Goal: Information Seeking & Learning: Compare options

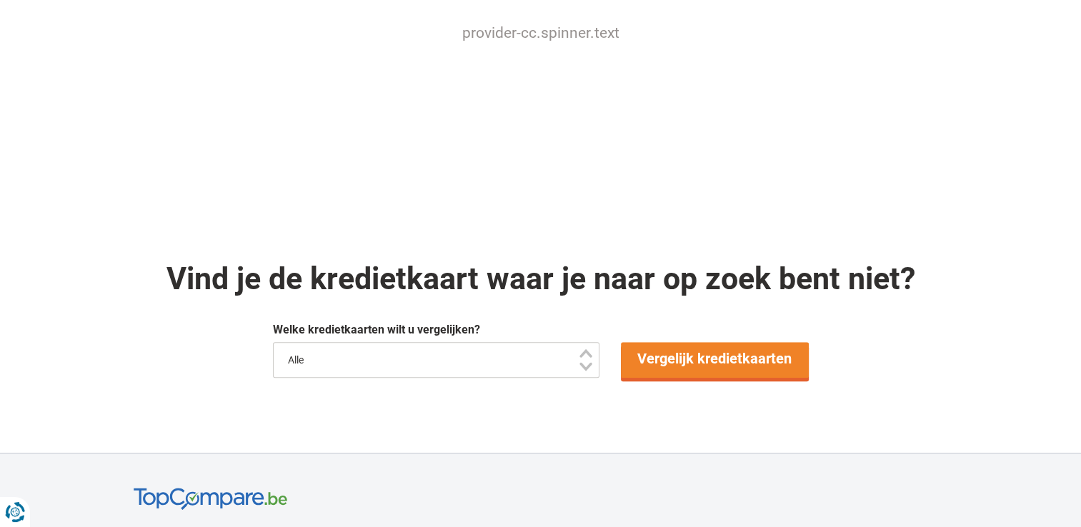
scroll to position [1000, 0]
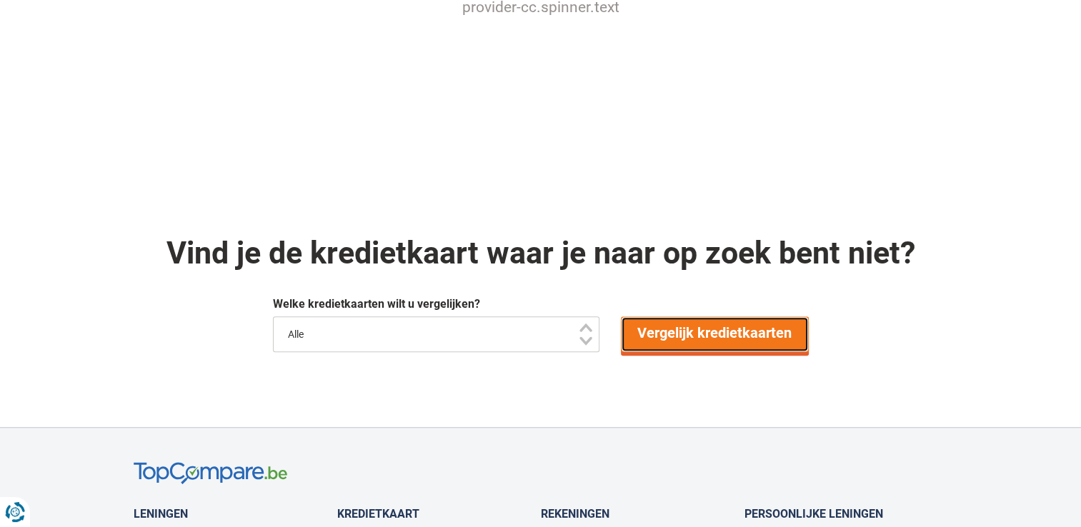
click at [661, 319] on link "Vergelijk kredietkaarten" at bounding box center [715, 334] width 188 height 36
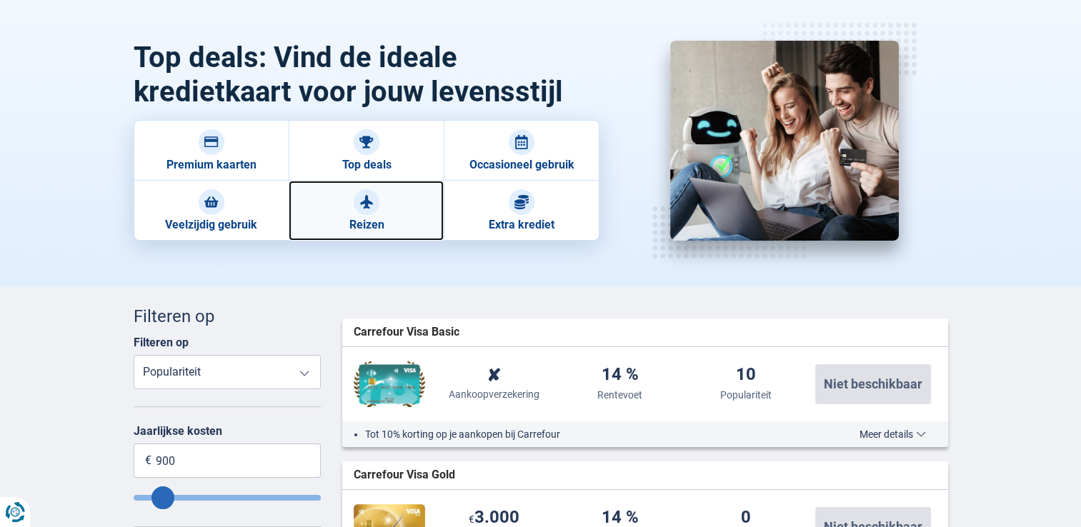
click at [339, 207] on link "Reizen" at bounding box center [366, 211] width 155 height 60
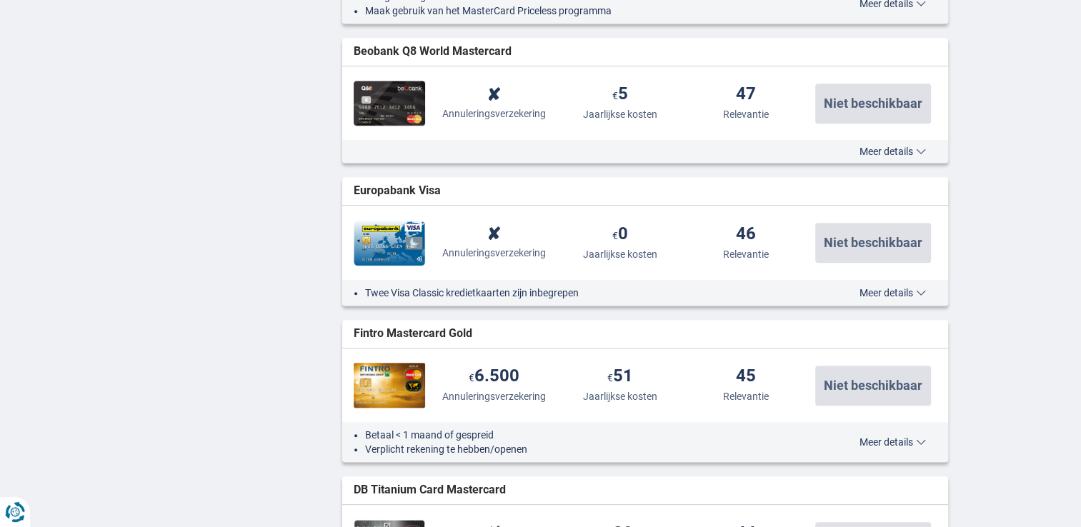
scroll to position [1259, 0]
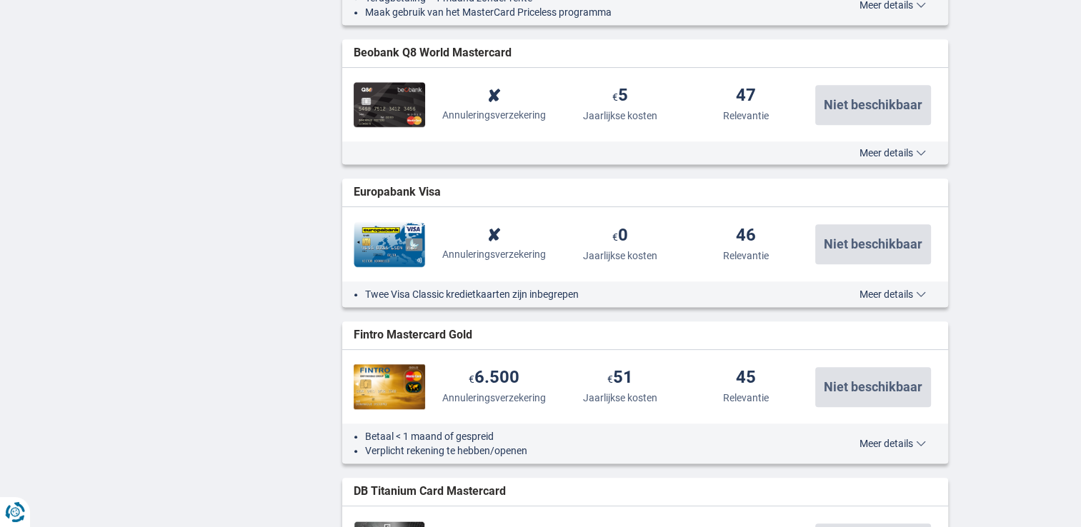
click at [884, 295] on span "Meer details" at bounding box center [892, 294] width 66 height 10
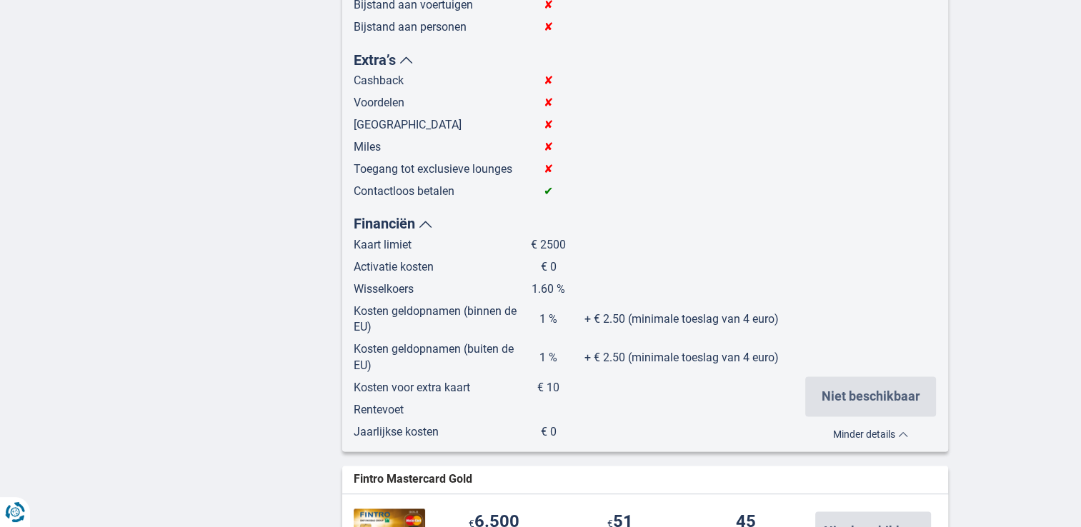
scroll to position [1830, 0]
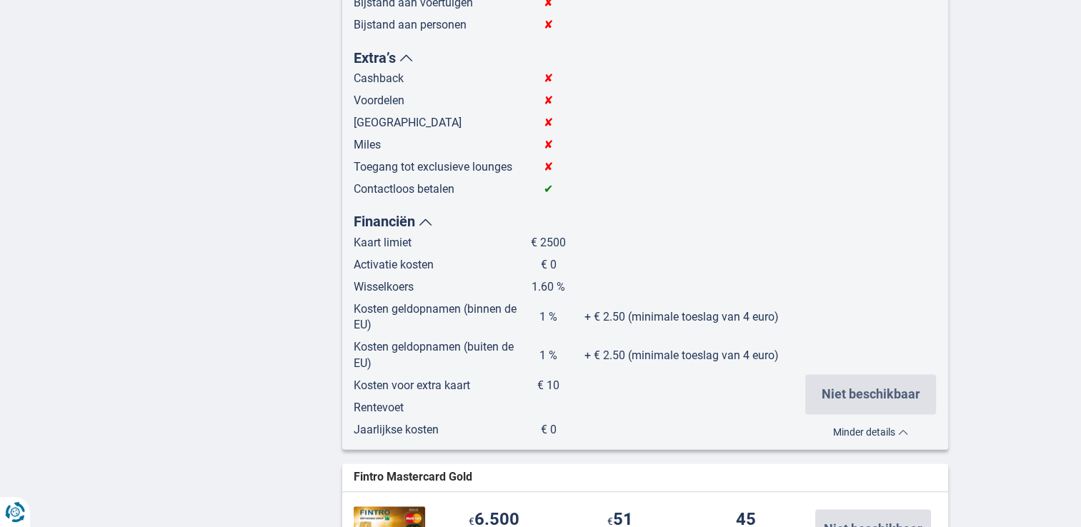
click at [867, 432] on span "Minder details" at bounding box center [870, 432] width 75 height 10
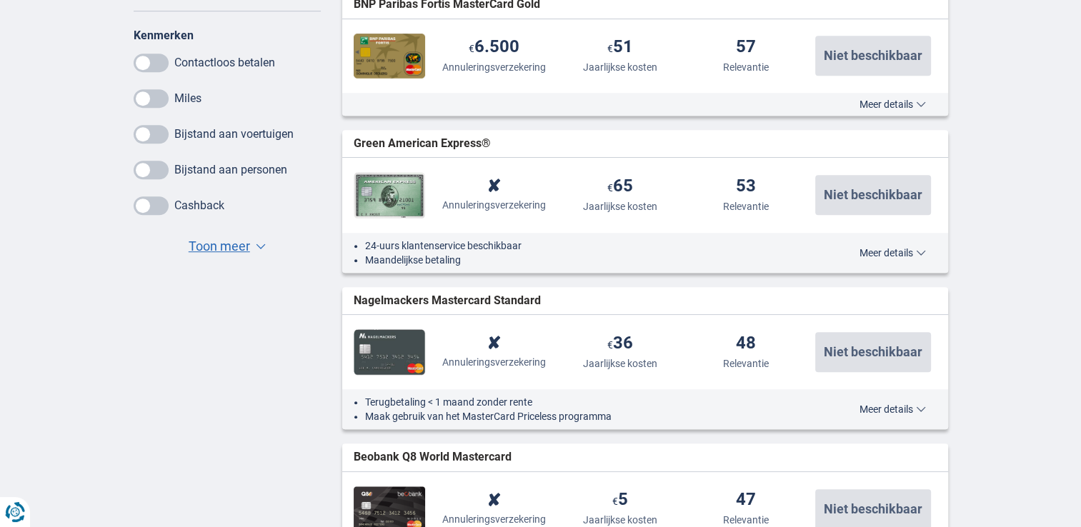
scroll to position [830, 0]
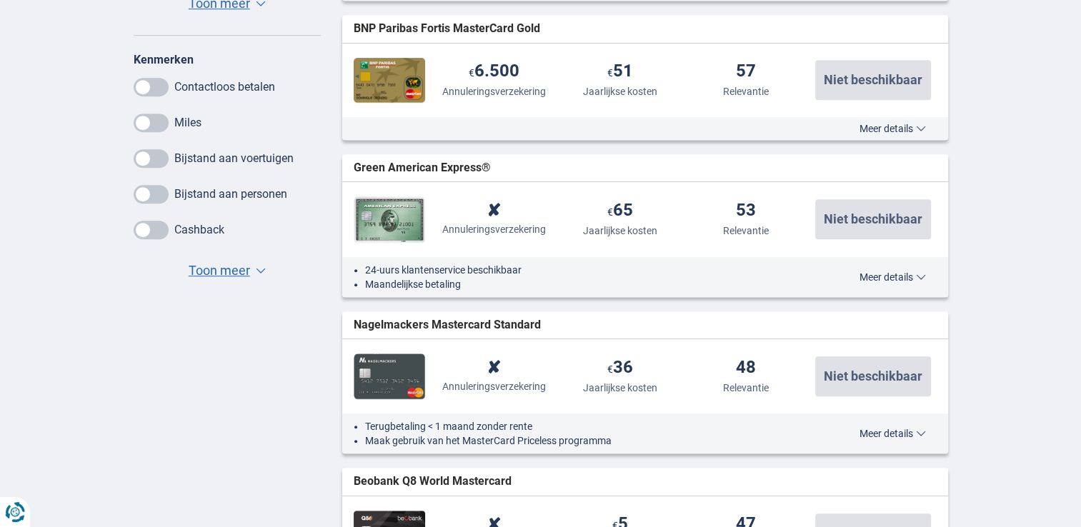
click at [876, 276] on span "Meer details" at bounding box center [892, 277] width 66 height 10
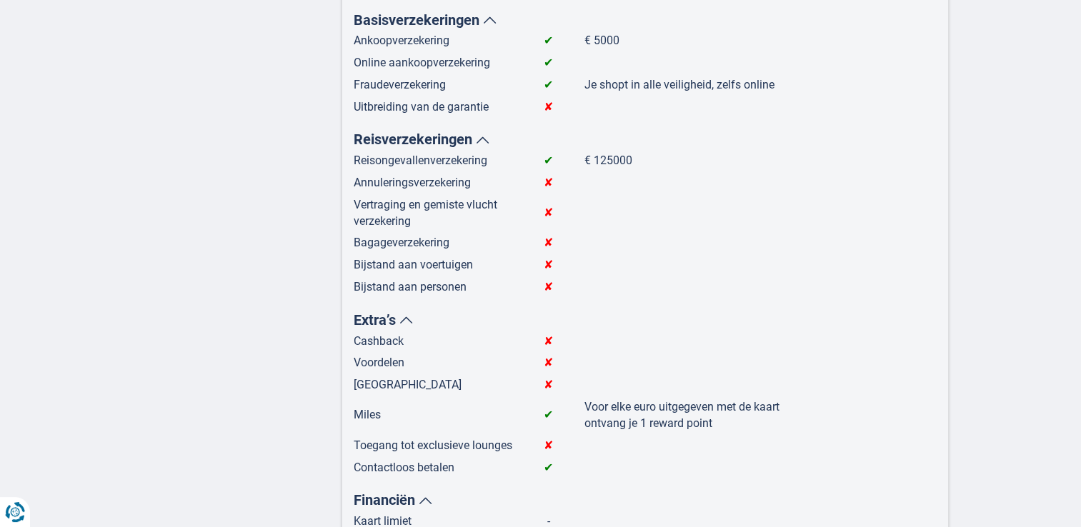
scroll to position [973, 0]
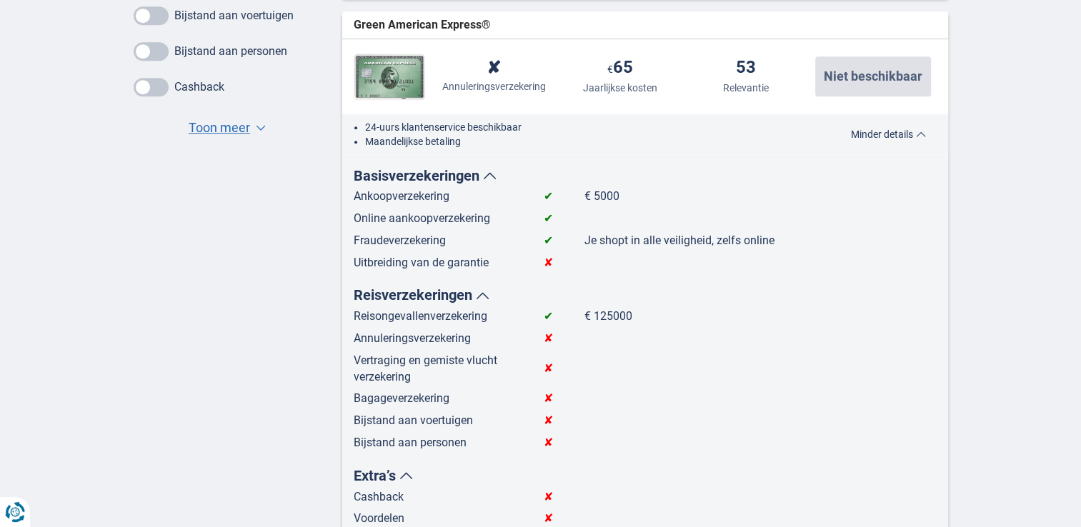
click at [898, 139] on span "Minder details" at bounding box center [888, 134] width 75 height 10
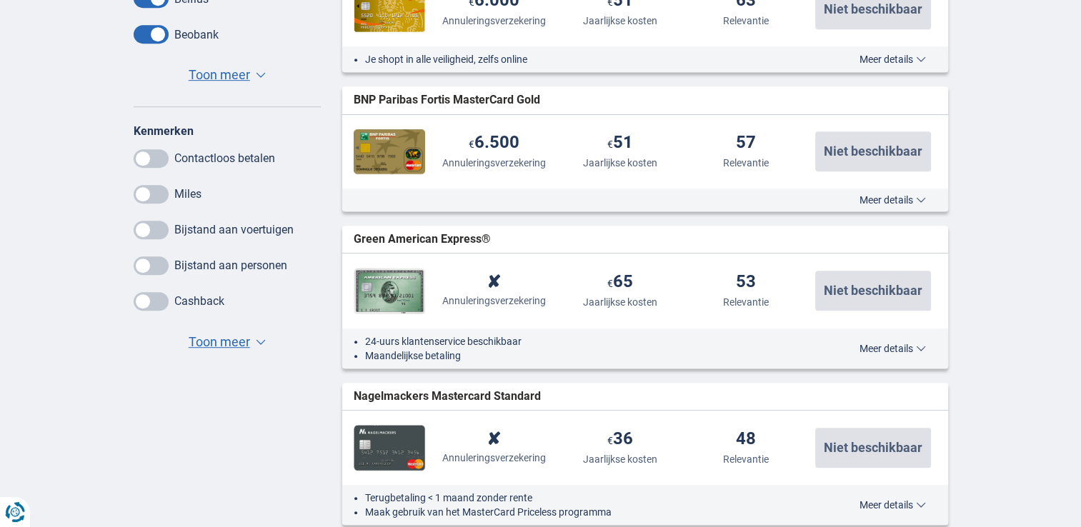
scroll to position [616, 0]
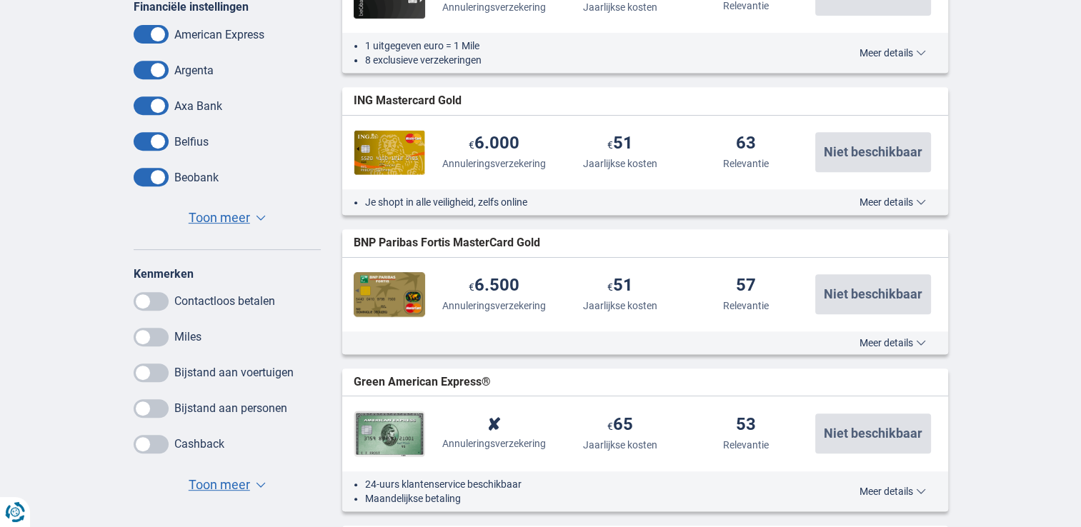
click at [887, 338] on span "Meer details" at bounding box center [892, 343] width 66 height 10
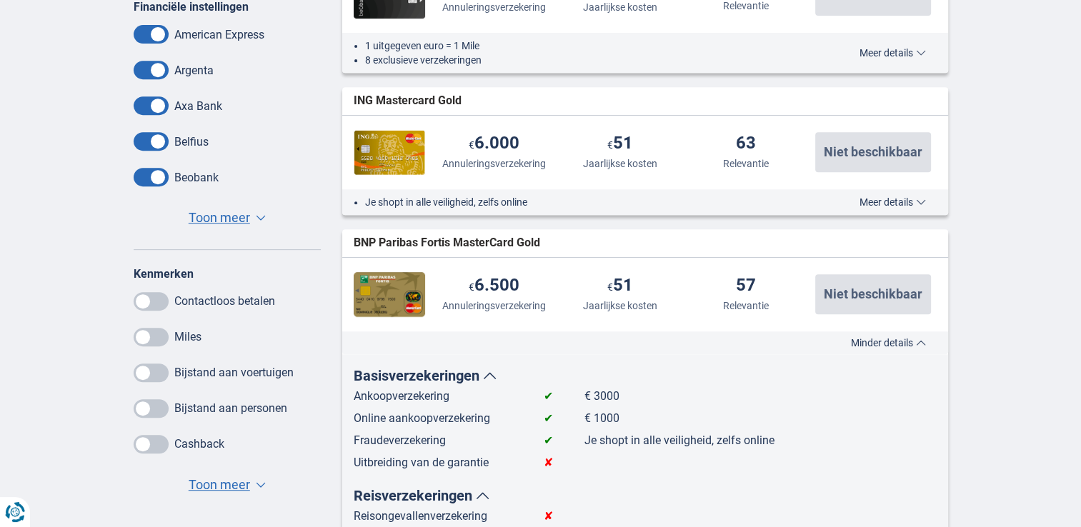
click at [885, 339] on span "Minder details" at bounding box center [888, 343] width 75 height 10
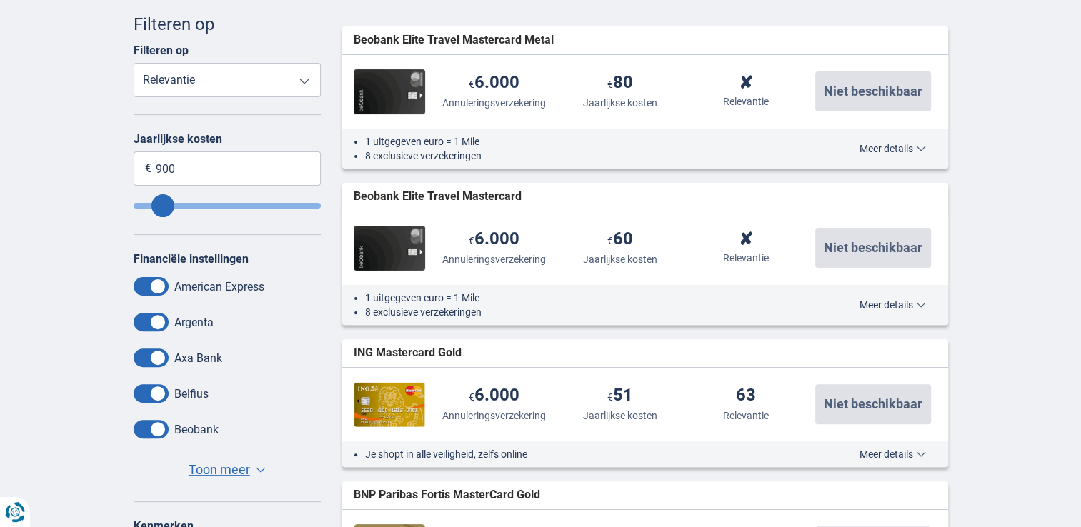
scroll to position [330, 0]
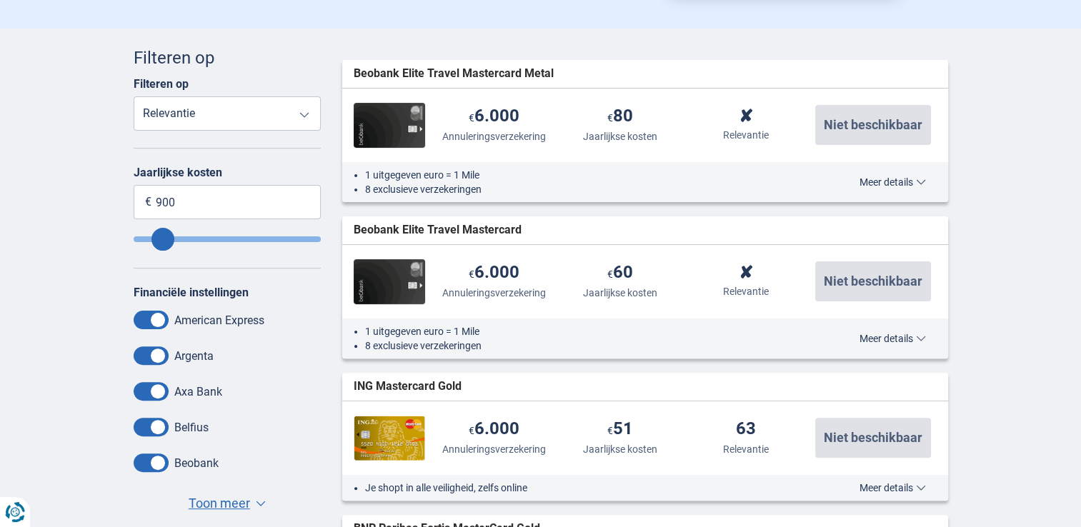
click at [864, 179] on span "Meer details" at bounding box center [892, 182] width 66 height 10
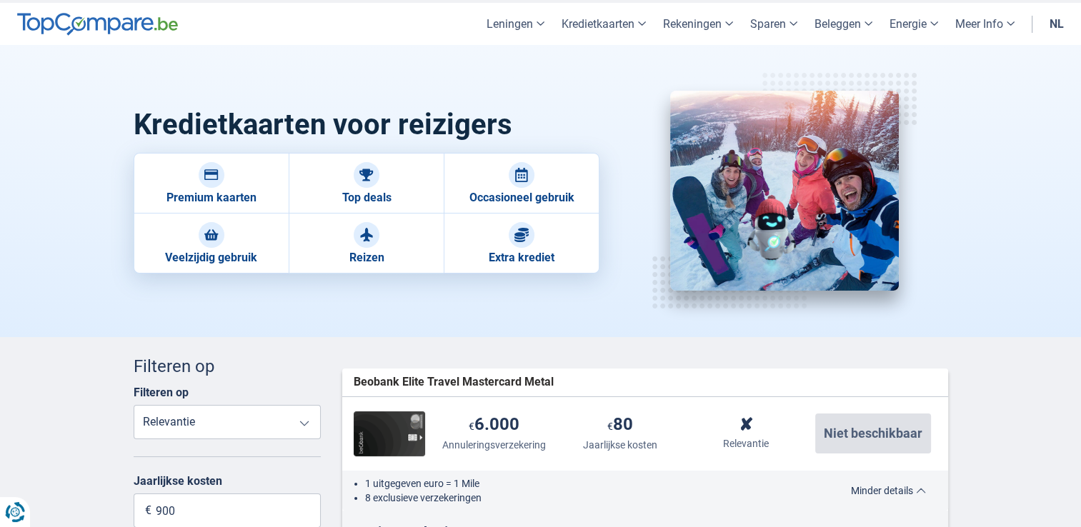
scroll to position [0, 0]
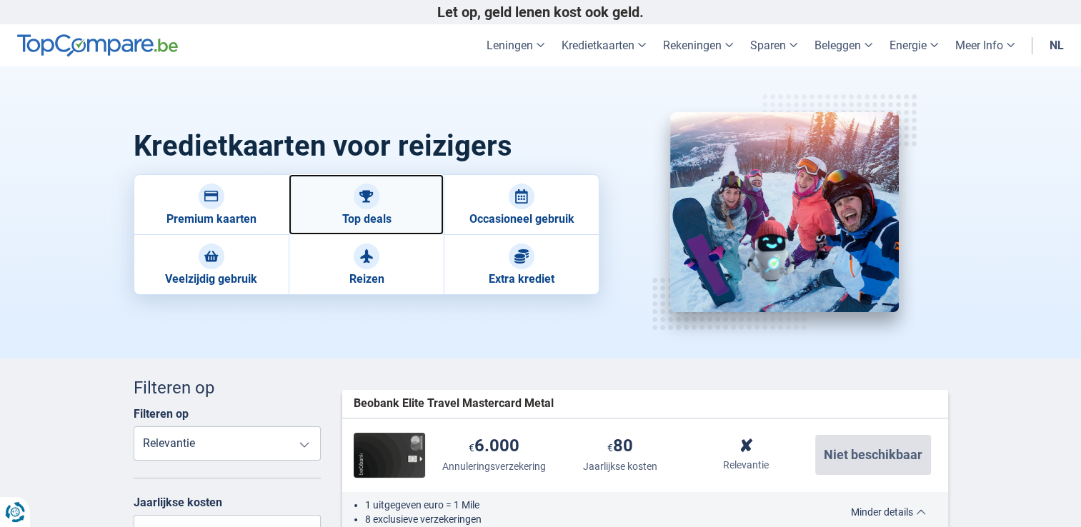
click at [386, 204] on link "Top deals" at bounding box center [366, 204] width 155 height 61
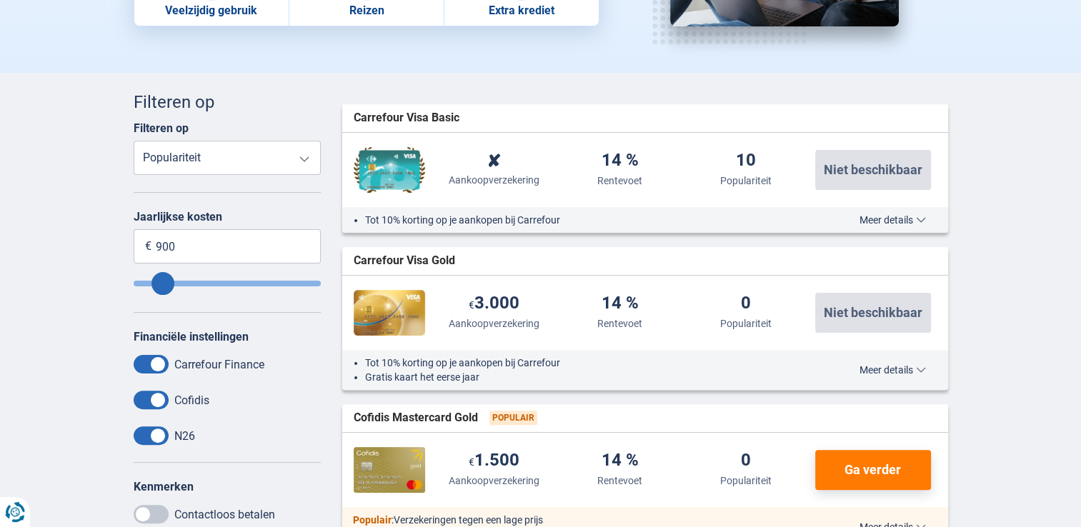
click at [860, 216] on span "Meer details" at bounding box center [892, 220] width 66 height 10
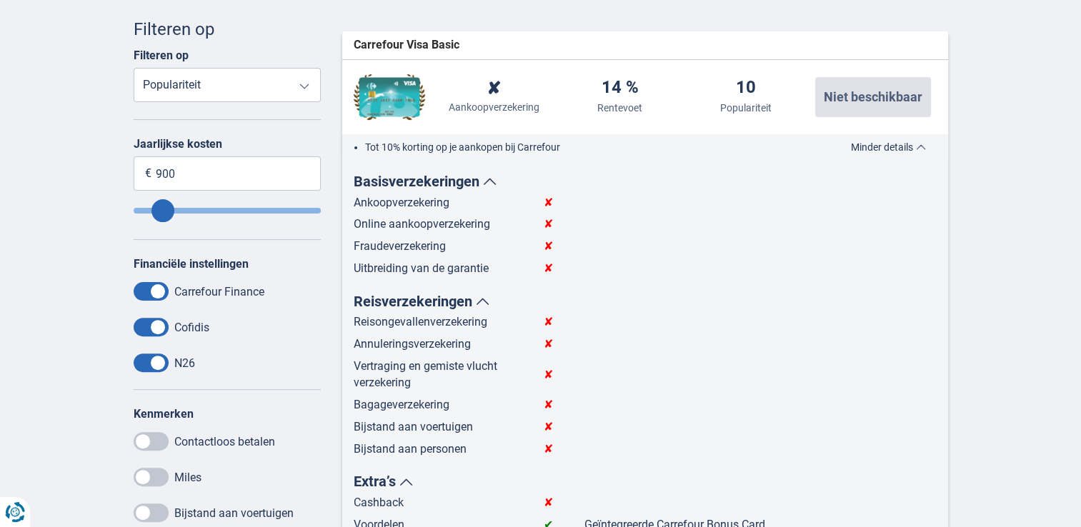
scroll to position [357, 0]
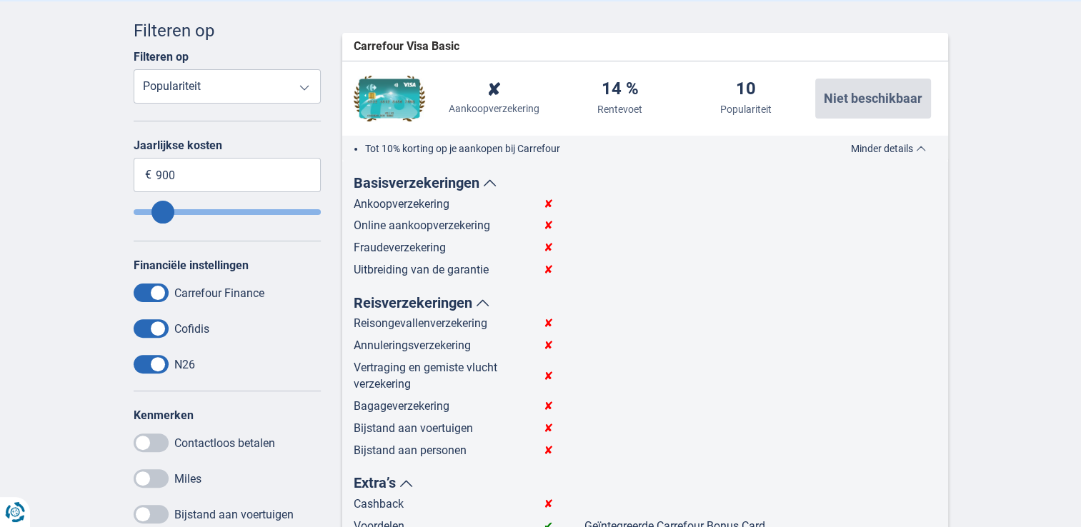
click at [871, 147] on span "Minder details" at bounding box center [888, 149] width 75 height 10
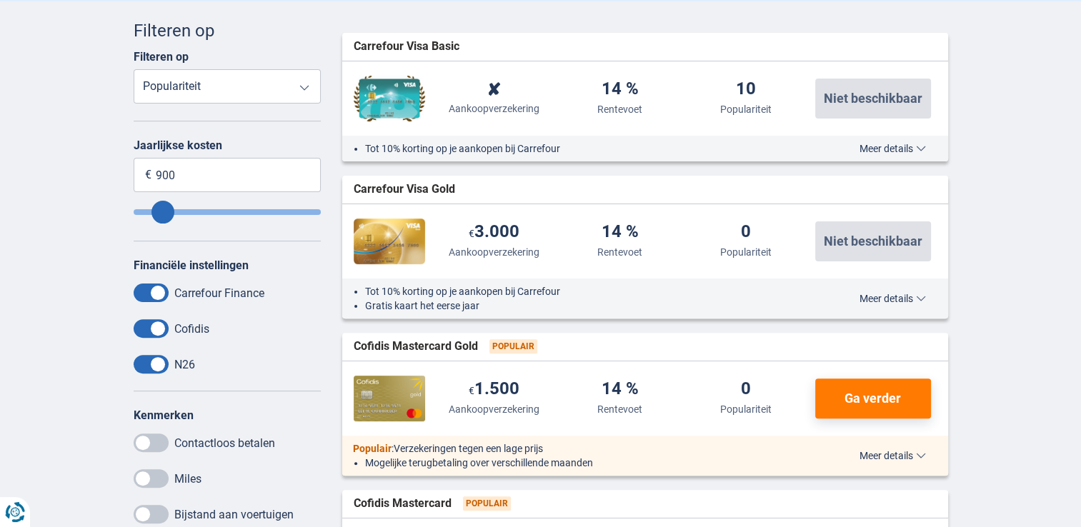
click at [900, 295] on span "Meer details" at bounding box center [892, 299] width 66 height 10
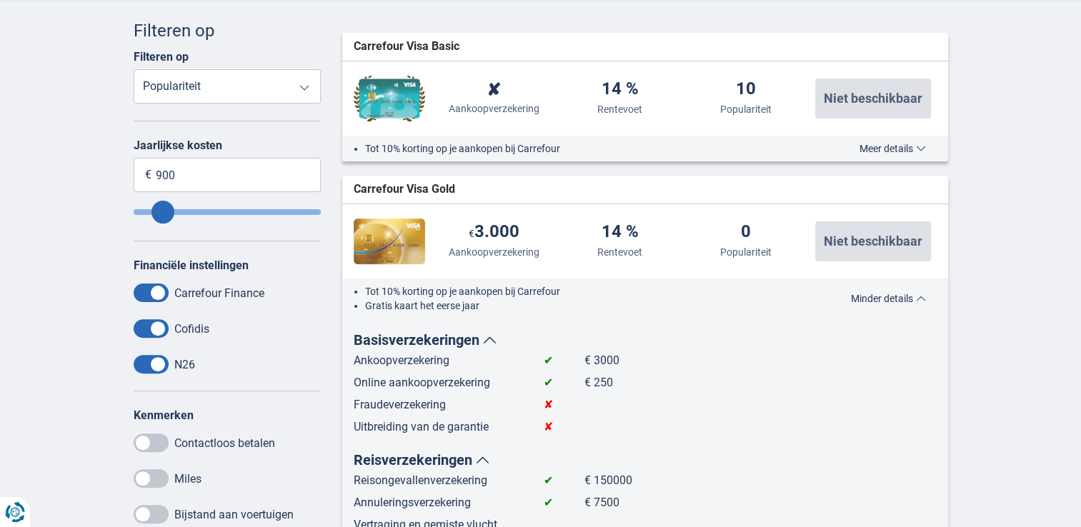
scroll to position [500, 0]
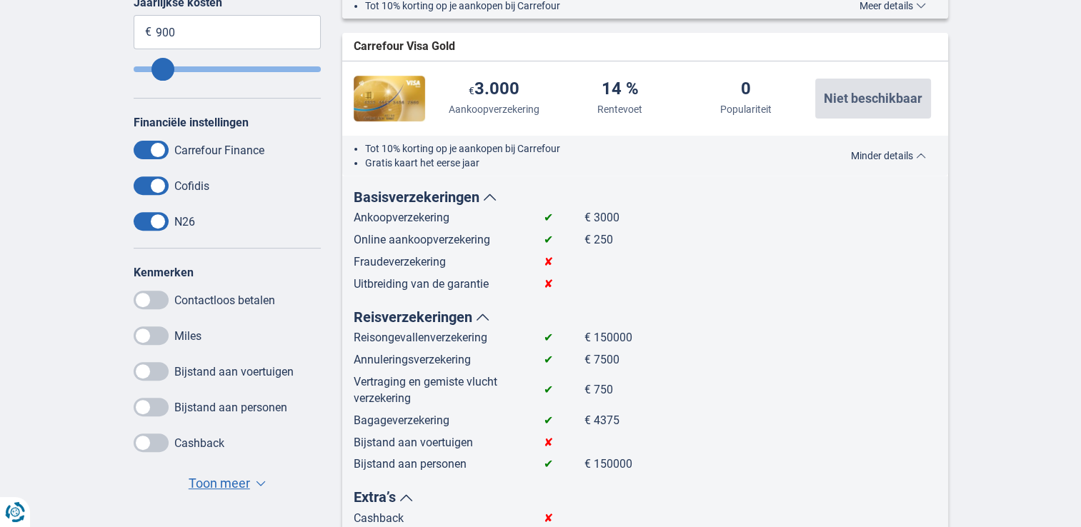
click at [895, 156] on span "Minder details" at bounding box center [888, 156] width 75 height 10
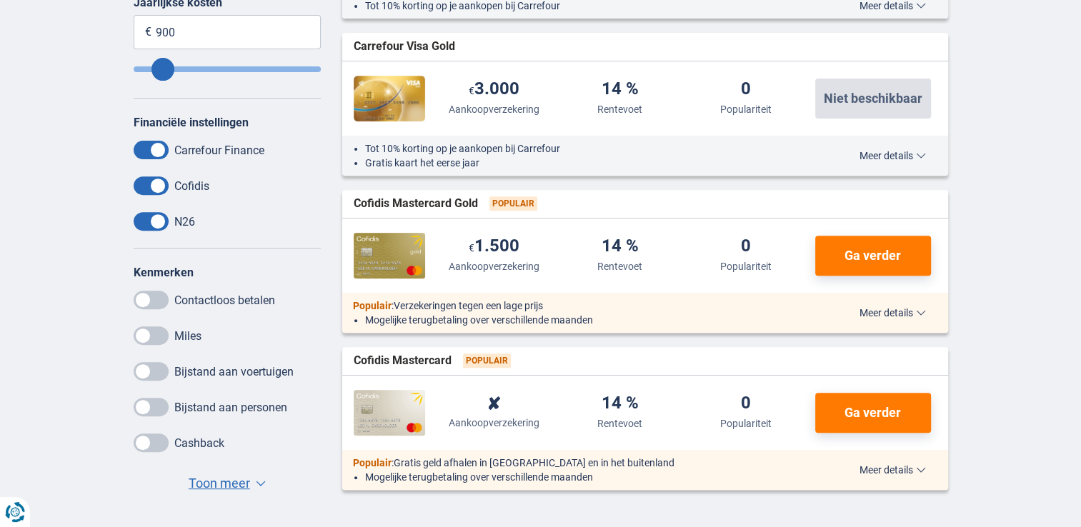
scroll to position [71, 0]
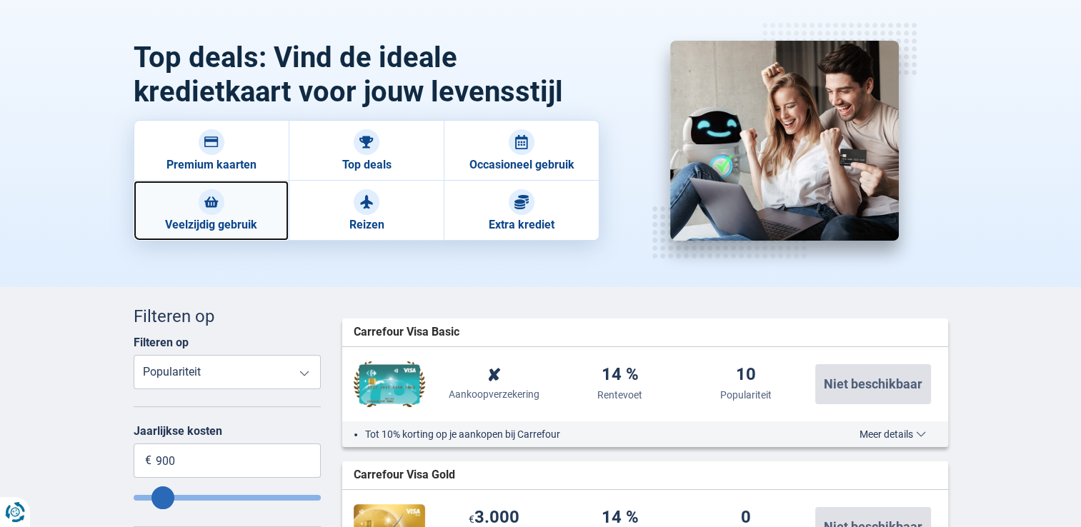
click at [256, 216] on link "Veelzijdig gebruik" at bounding box center [211, 211] width 155 height 60
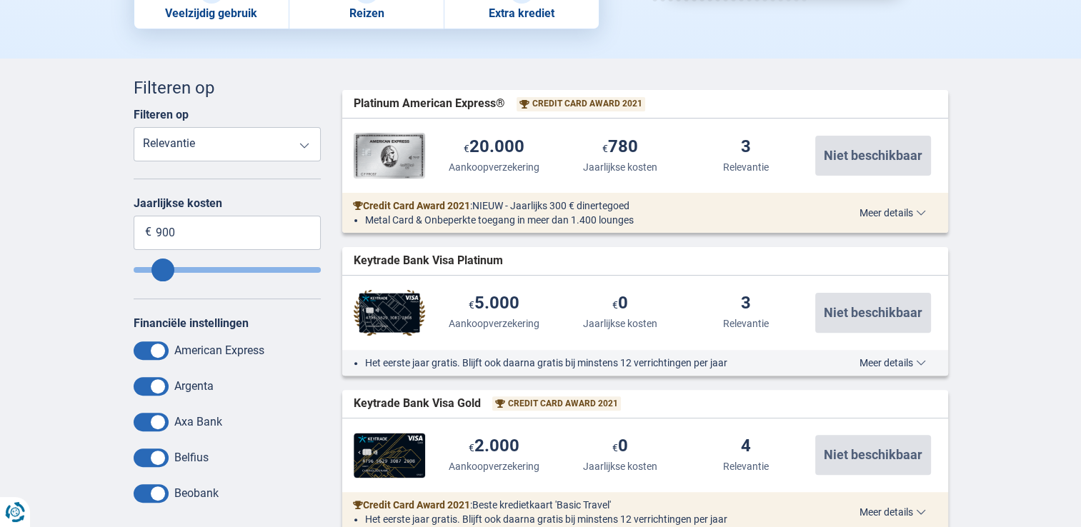
click at [877, 213] on span "Meer details" at bounding box center [892, 213] width 66 height 10
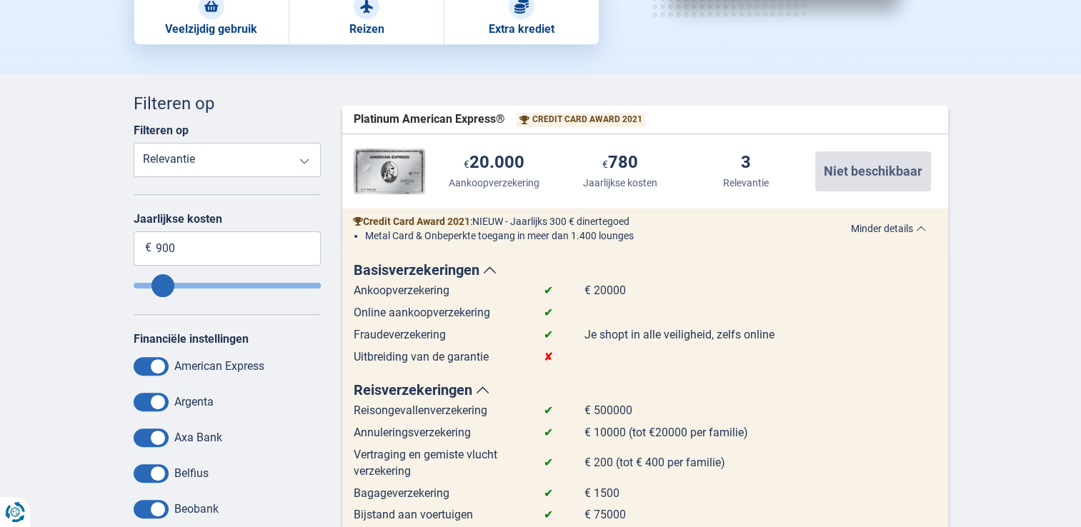
scroll to position [357, 0]
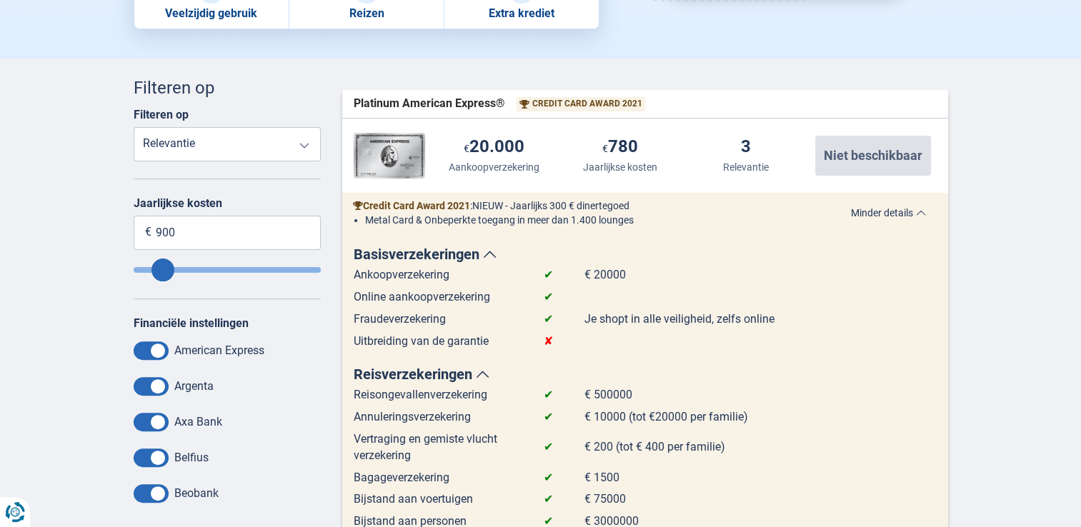
click at [865, 213] on span "Minder details" at bounding box center [888, 213] width 75 height 10
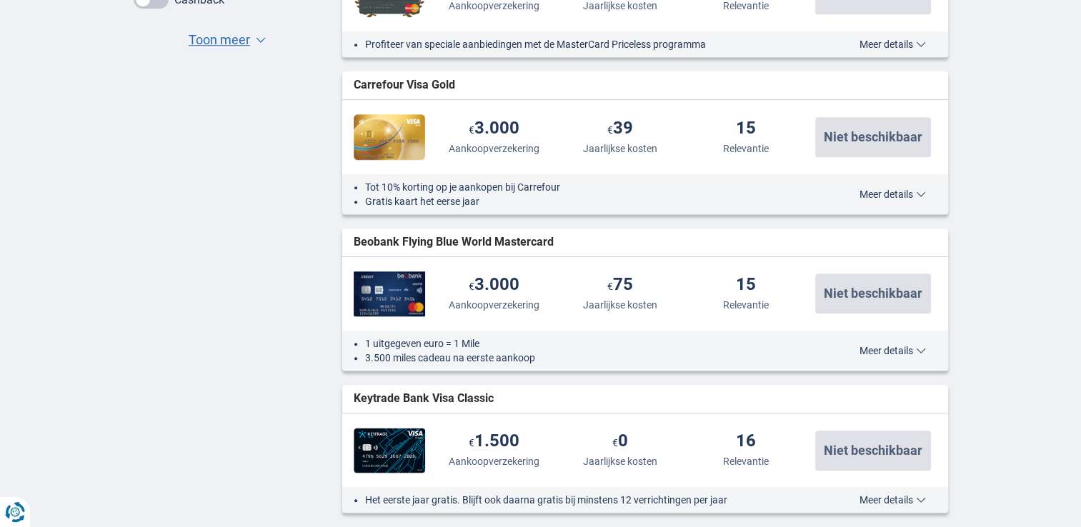
scroll to position [1143, 0]
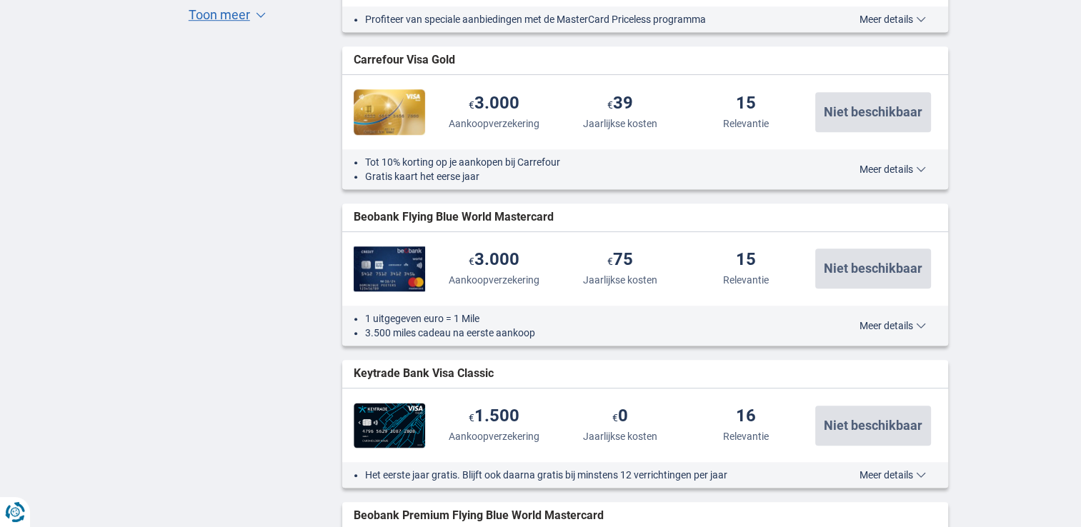
click at [886, 327] on span "Meer details" at bounding box center [892, 326] width 66 height 10
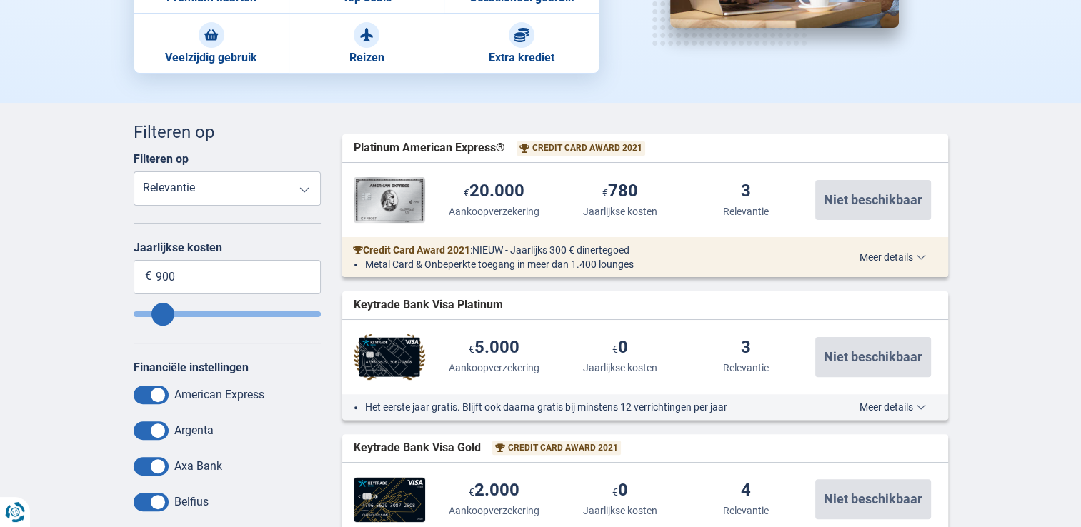
scroll to position [143, 0]
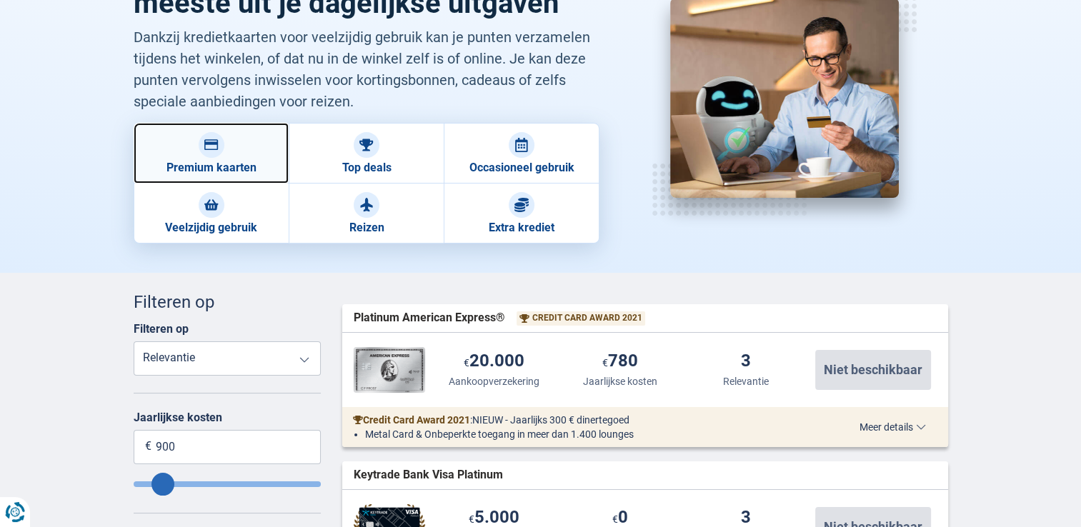
click at [218, 174] on link "Premium kaarten" at bounding box center [211, 153] width 155 height 61
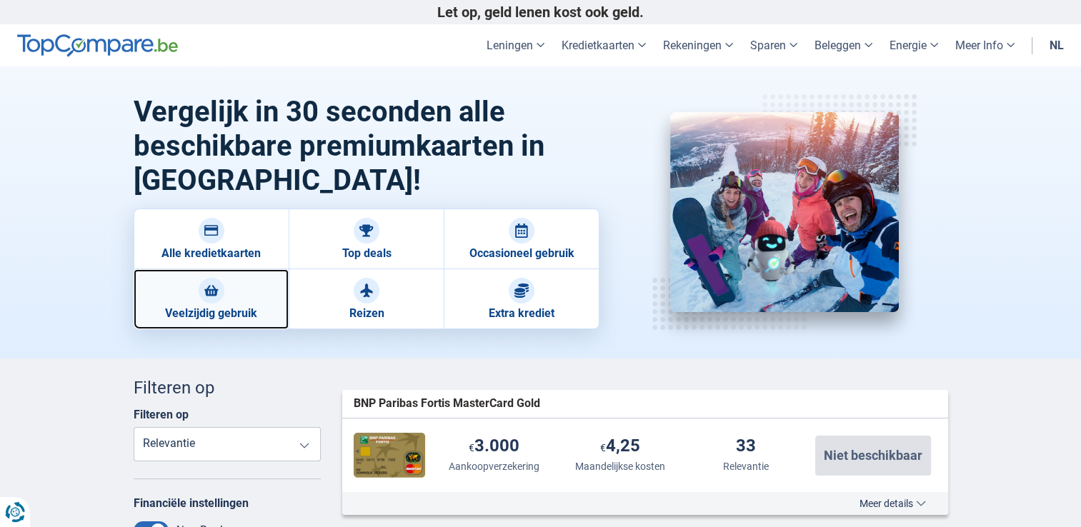
click at [266, 302] on link "Veelzijdig gebruik" at bounding box center [211, 299] width 155 height 60
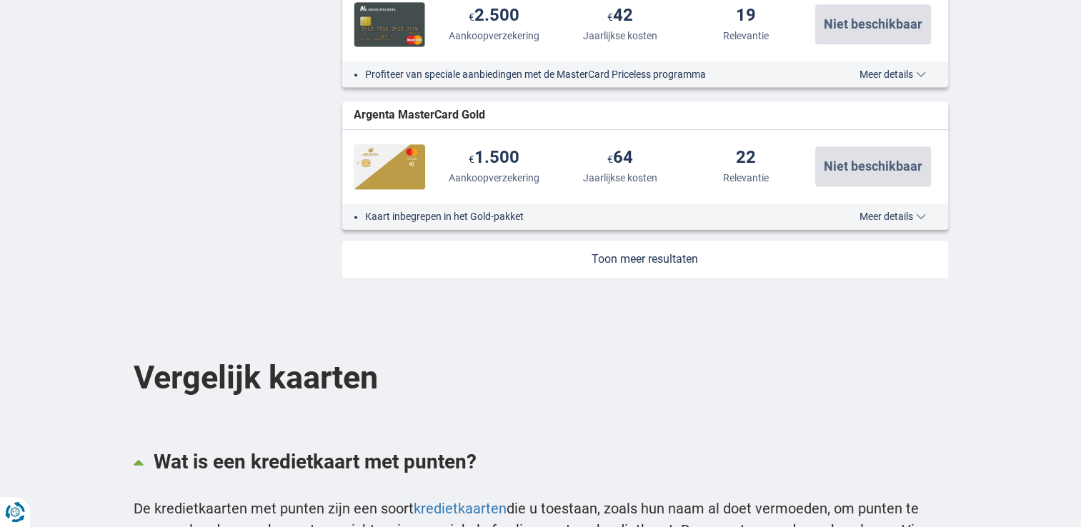
scroll to position [1857, 0]
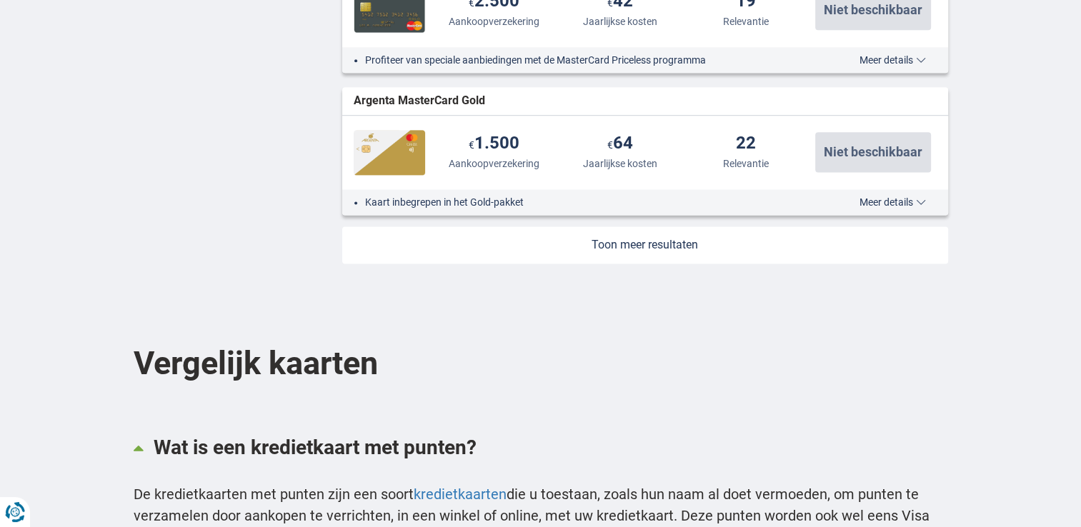
click at [884, 201] on span "Meer details" at bounding box center [892, 202] width 66 height 10
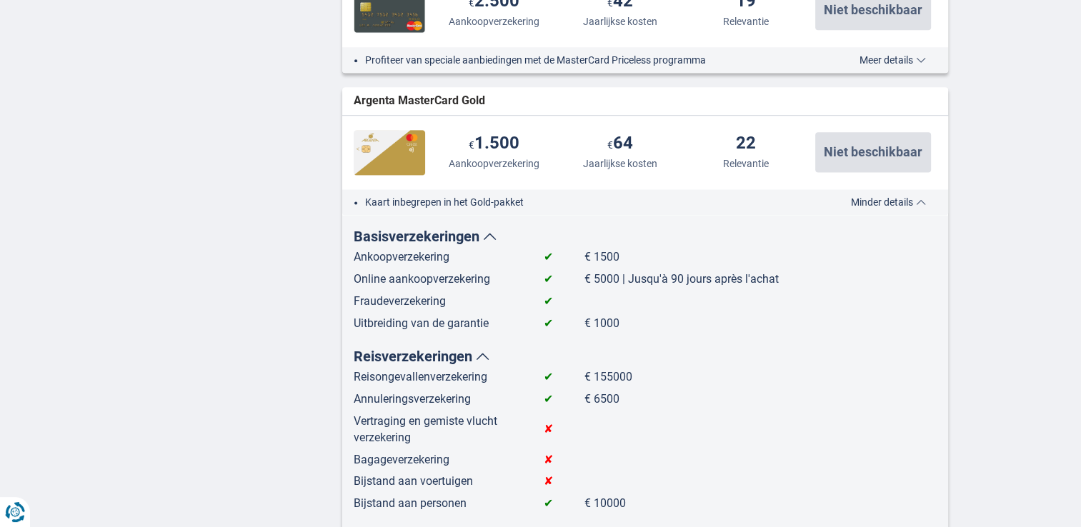
click at [884, 201] on span "Minder details" at bounding box center [888, 202] width 75 height 10
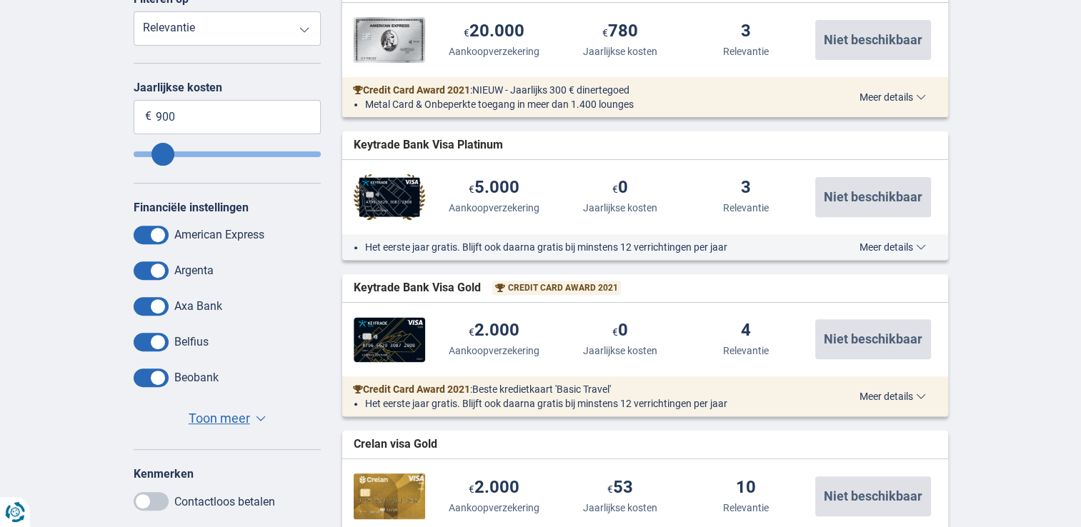
scroll to position [500, 0]
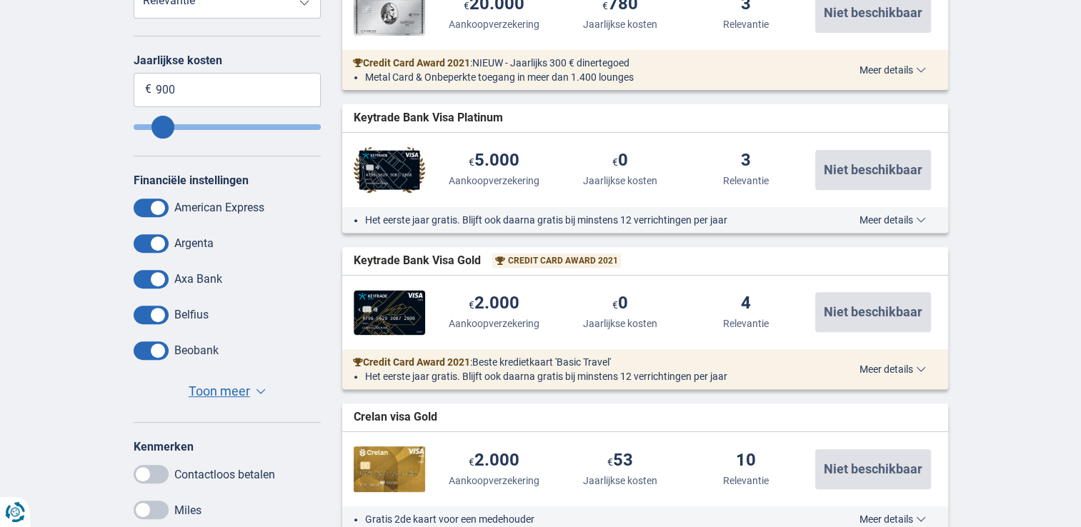
click at [219, 393] on span "Toon meer" at bounding box center [219, 391] width 61 height 19
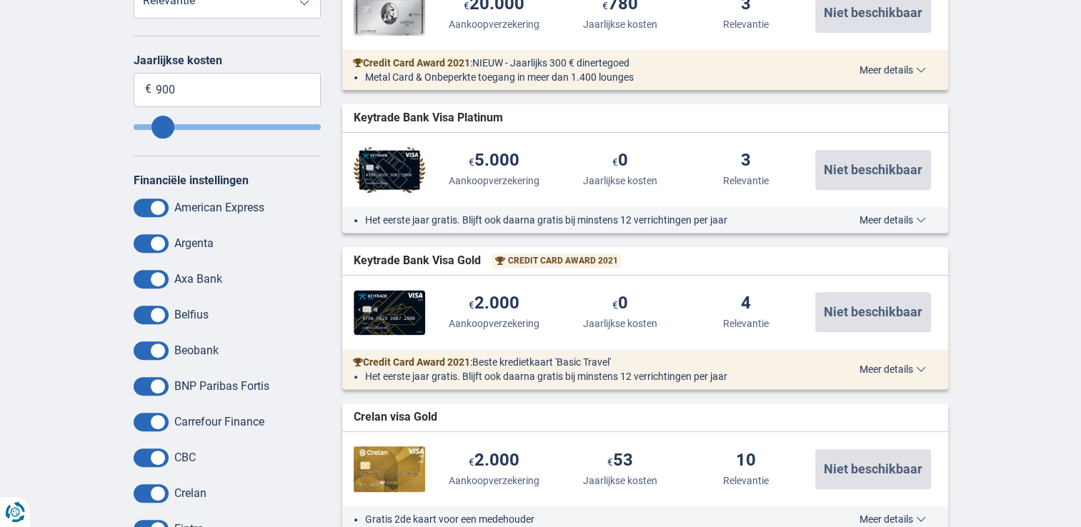
click at [151, 209] on span at bounding box center [151, 208] width 35 height 19
click at [0, 0] on input "checkbox" at bounding box center [0, 0] width 0 height 0
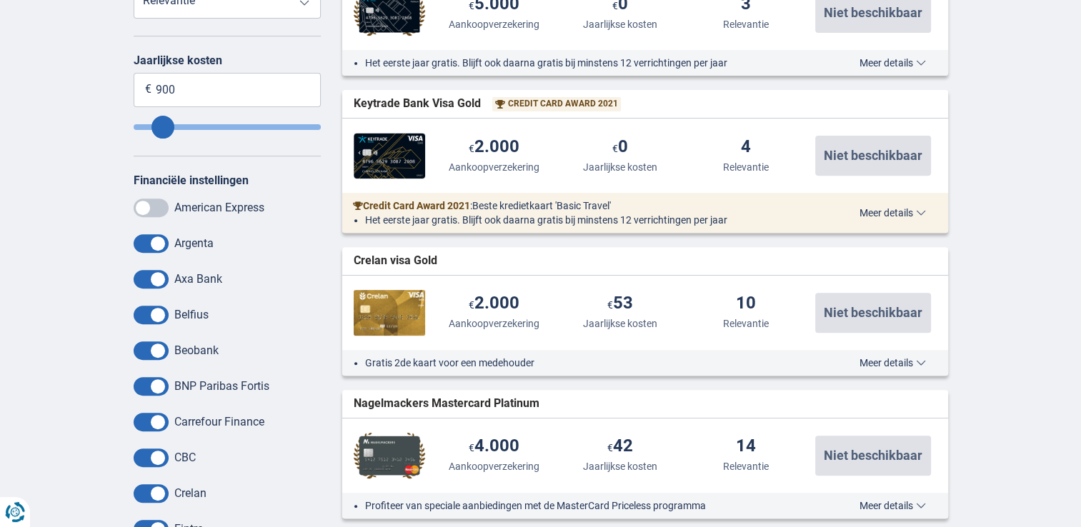
click at [149, 246] on span at bounding box center [151, 243] width 35 height 19
click at [0, 0] on input "checkbox" at bounding box center [0, 0] width 0 height 0
click at [149, 276] on span at bounding box center [151, 279] width 35 height 19
click at [0, 0] on input "checkbox" at bounding box center [0, 0] width 0 height 0
click at [146, 320] on span at bounding box center [151, 315] width 35 height 19
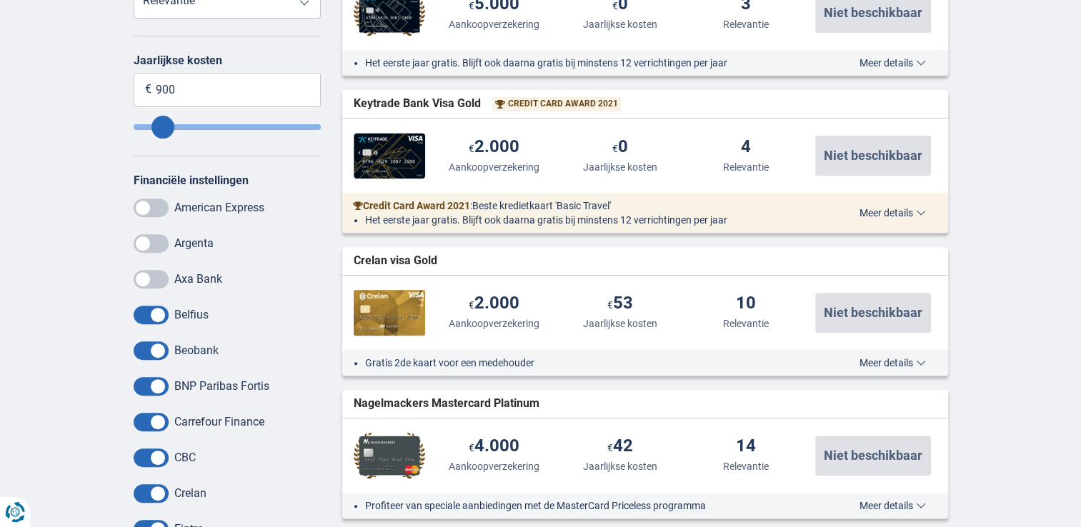
click at [0, 0] on input "checkbox" at bounding box center [0, 0] width 0 height 0
click at [163, 313] on span at bounding box center [151, 315] width 35 height 19
click at [0, 0] on input "checkbox" at bounding box center [0, 0] width 0 height 0
click at [146, 353] on span at bounding box center [151, 350] width 35 height 19
click at [0, 0] on input "checkbox" at bounding box center [0, 0] width 0 height 0
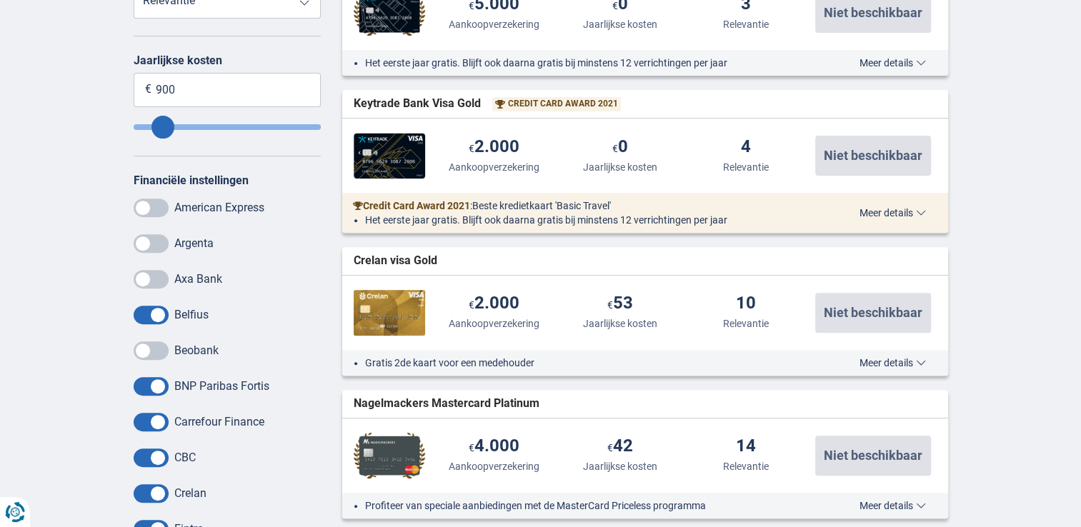
click at [141, 421] on span at bounding box center [151, 422] width 35 height 19
click at [0, 0] on input "checkbox" at bounding box center [0, 0] width 0 height 0
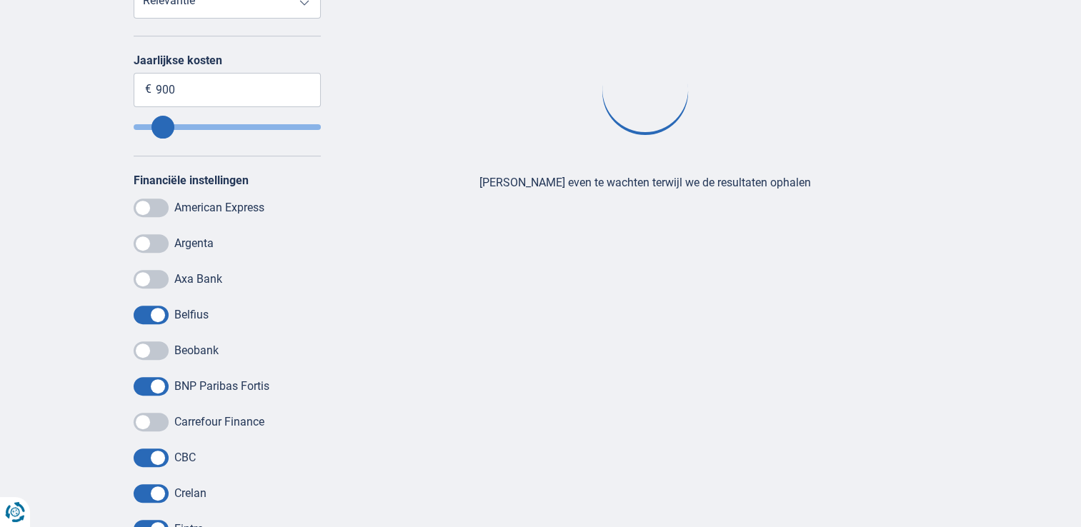
click at [146, 449] on span at bounding box center [151, 458] width 35 height 19
click at [0, 0] on input "checkbox" at bounding box center [0, 0] width 0 height 0
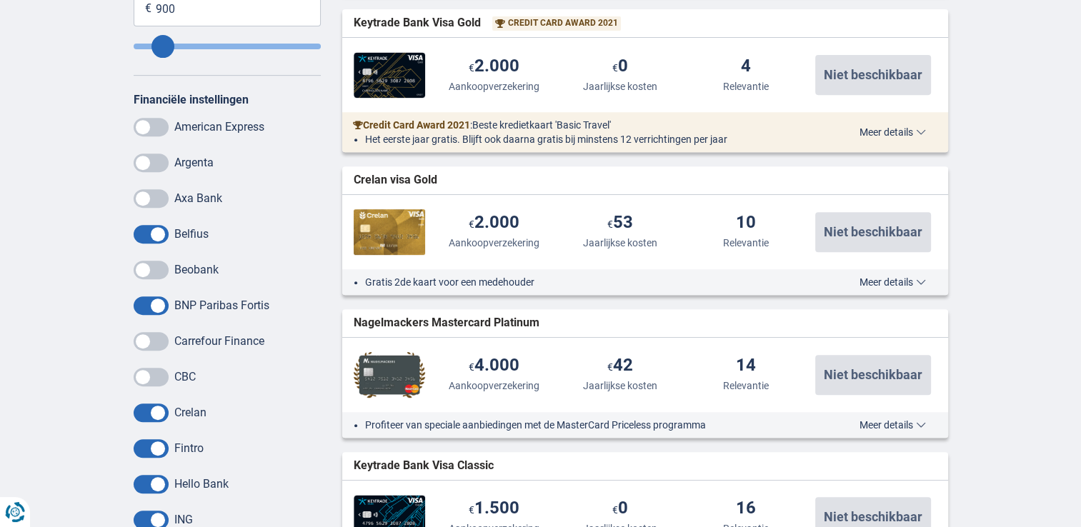
scroll to position [643, 0]
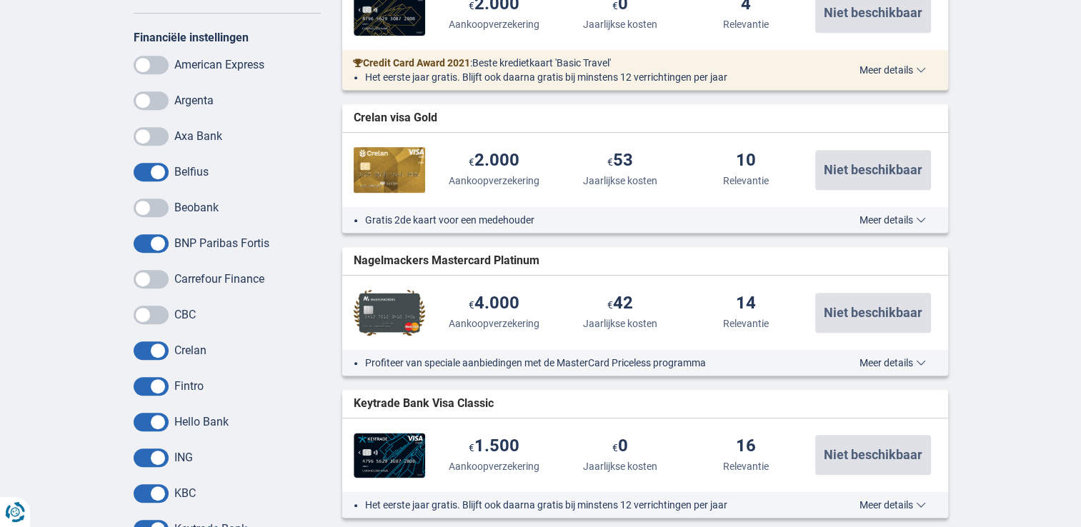
drag, startPoint x: 150, startPoint y: 349, endPoint x: 146, endPoint y: 361, distance: 12.7
click at [150, 349] on span at bounding box center [151, 350] width 35 height 19
click at [0, 0] on input "checkbox" at bounding box center [0, 0] width 0 height 0
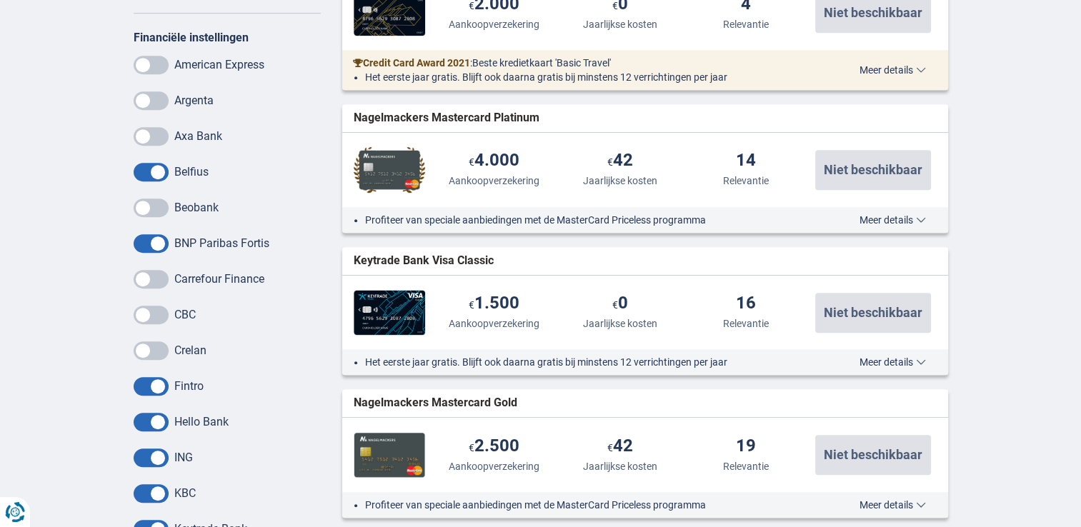
click at [141, 386] on span at bounding box center [151, 386] width 35 height 19
click at [0, 0] on input "checkbox" at bounding box center [0, 0] width 0 height 0
click at [139, 421] on span at bounding box center [151, 422] width 35 height 19
click at [0, 0] on input "checkbox" at bounding box center [0, 0] width 0 height 0
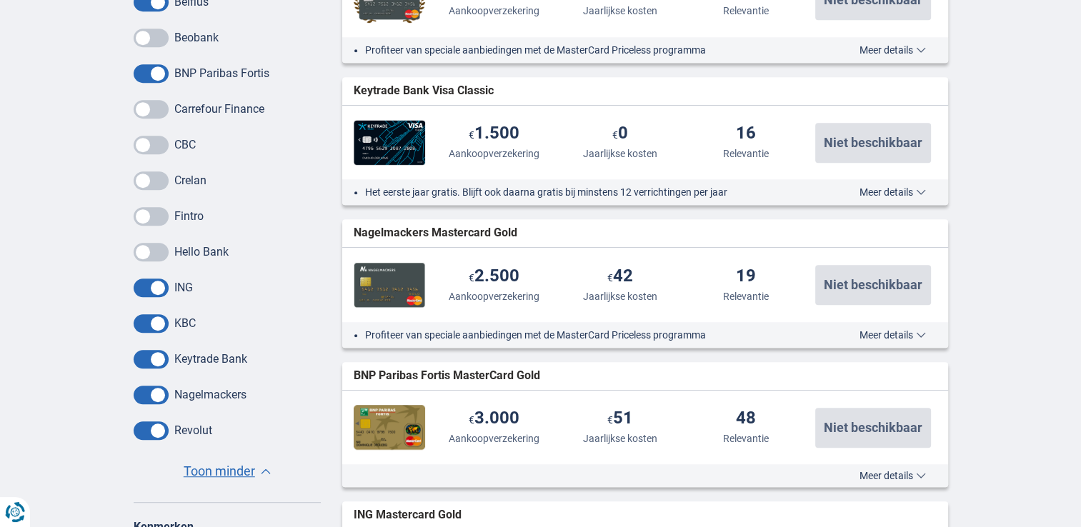
scroll to position [857, 0]
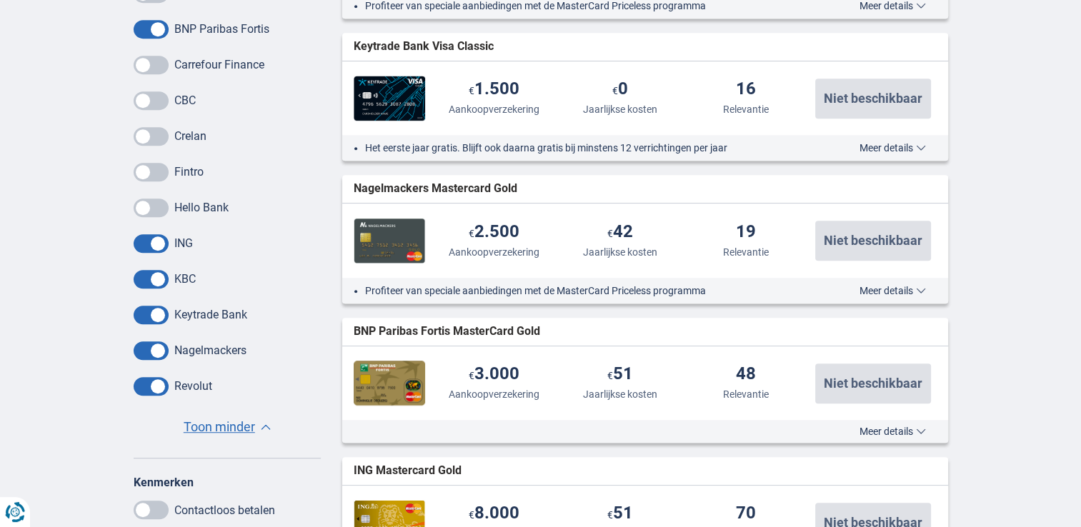
click at [142, 316] on span at bounding box center [151, 315] width 35 height 19
click at [0, 0] on input "checkbox" at bounding box center [0, 0] width 0 height 0
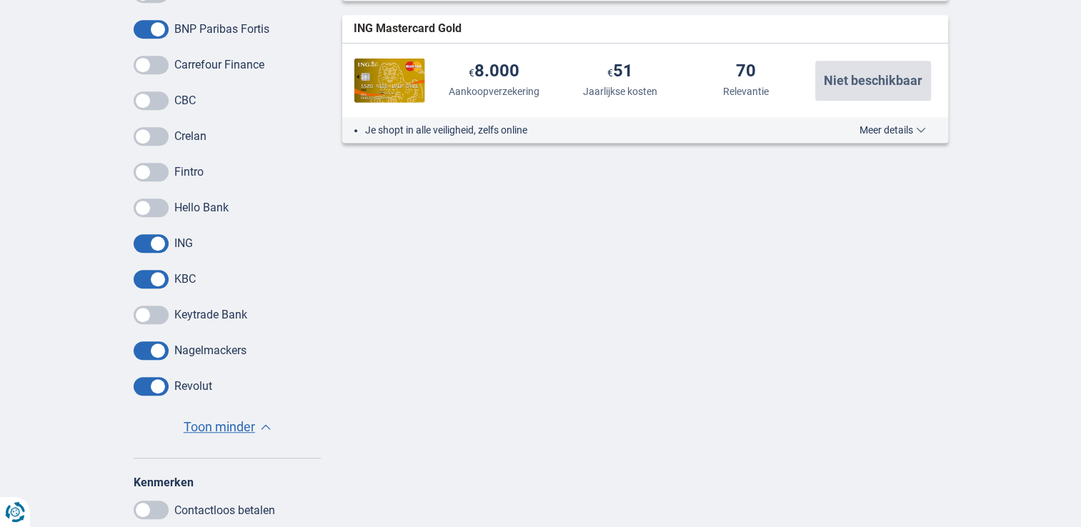
click at [140, 354] on span at bounding box center [151, 350] width 35 height 19
click at [0, 0] on input "checkbox" at bounding box center [0, 0] width 0 height 0
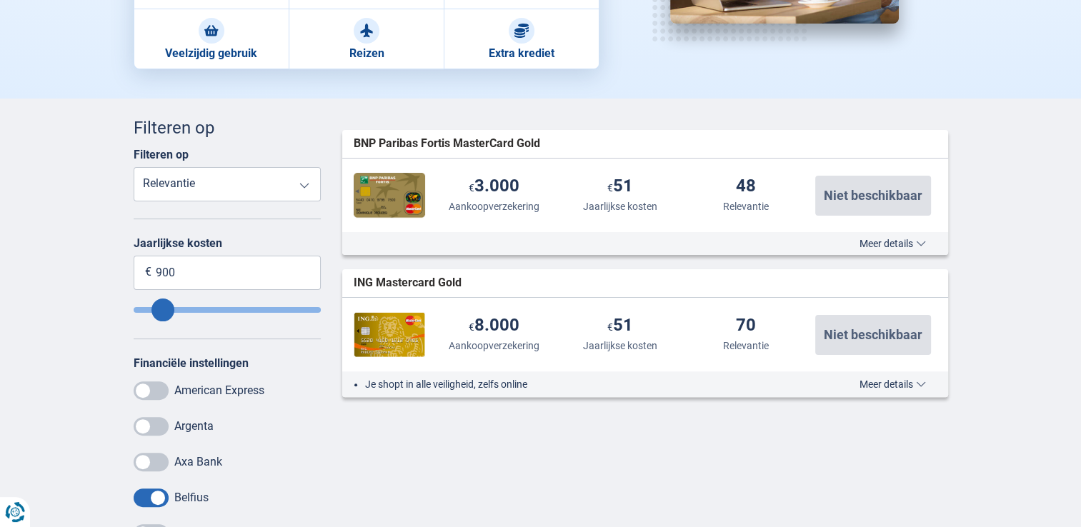
scroll to position [286, 0]
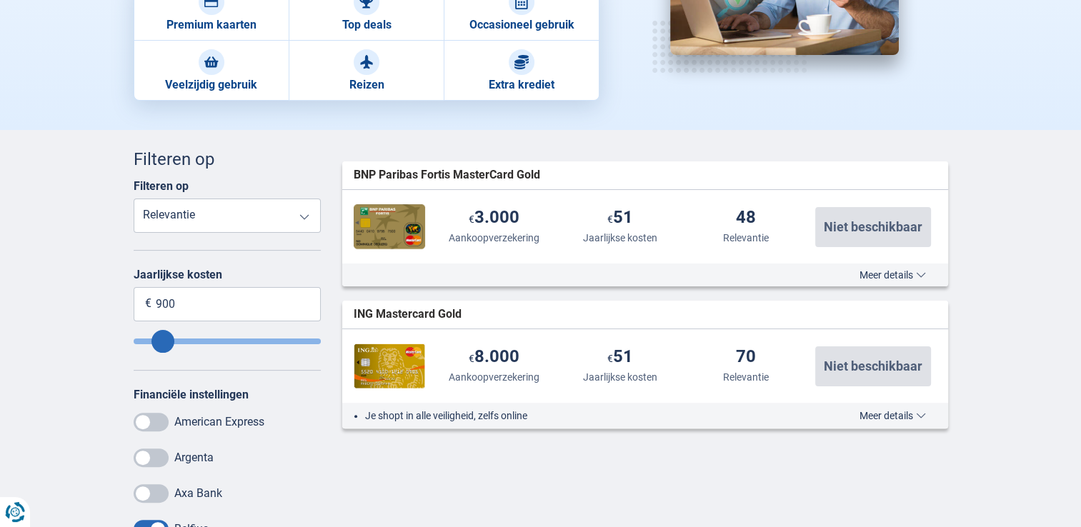
click at [872, 273] on span "Meer details" at bounding box center [892, 275] width 66 height 10
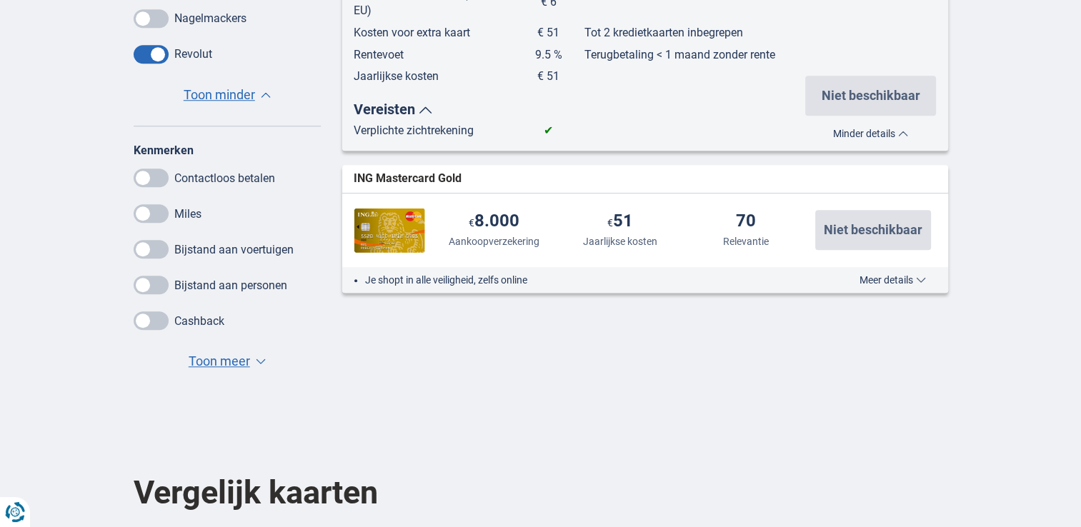
scroll to position [1214, 0]
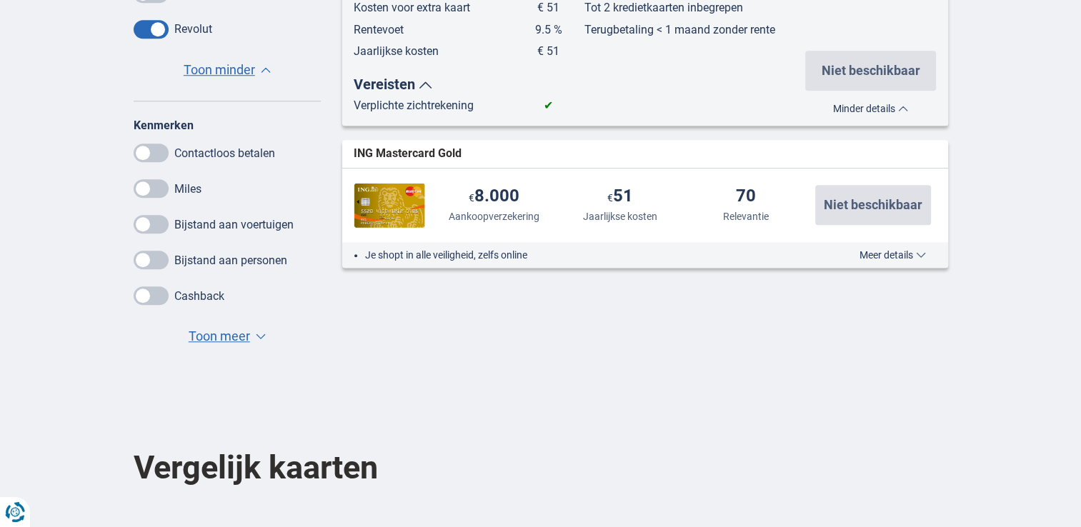
click at [864, 246] on div "Je shopt in alle veiligheid, zelfs online Meer details Minder details" at bounding box center [645, 255] width 606 height 26
click at [864, 250] on span "Meer details" at bounding box center [892, 255] width 66 height 10
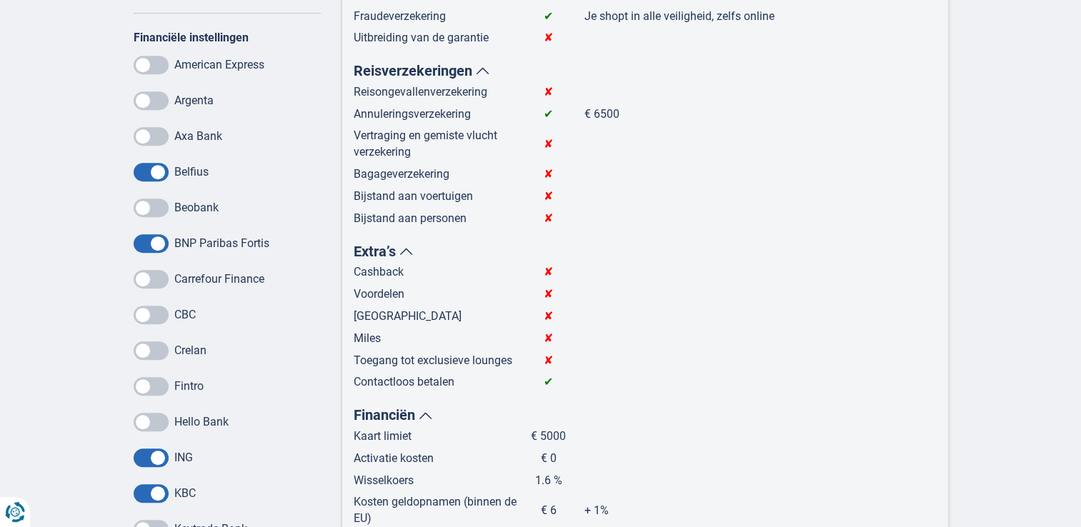
scroll to position [714, 0]
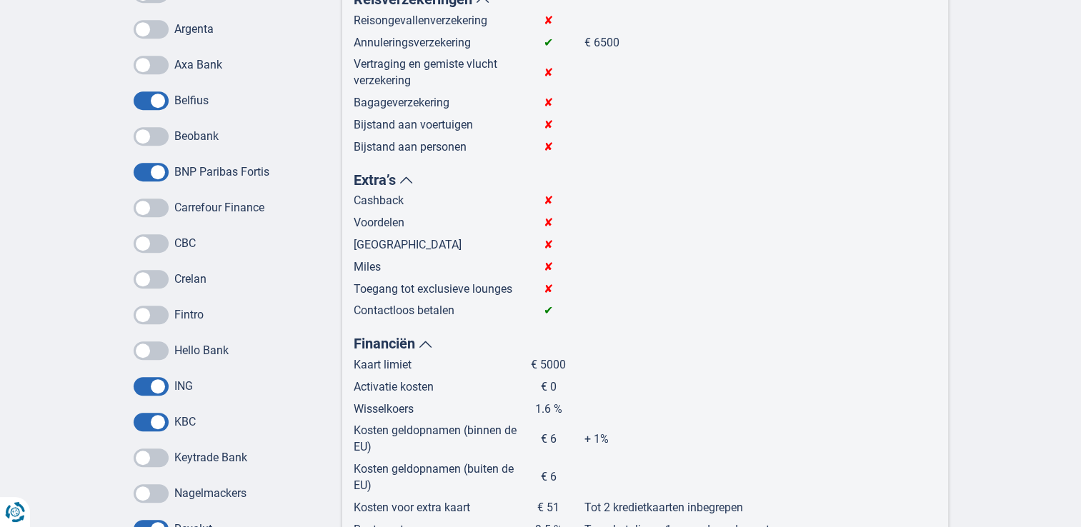
click at [140, 172] on span at bounding box center [151, 172] width 35 height 19
click at [0, 0] on input "checkbox" at bounding box center [0, 0] width 0 height 0
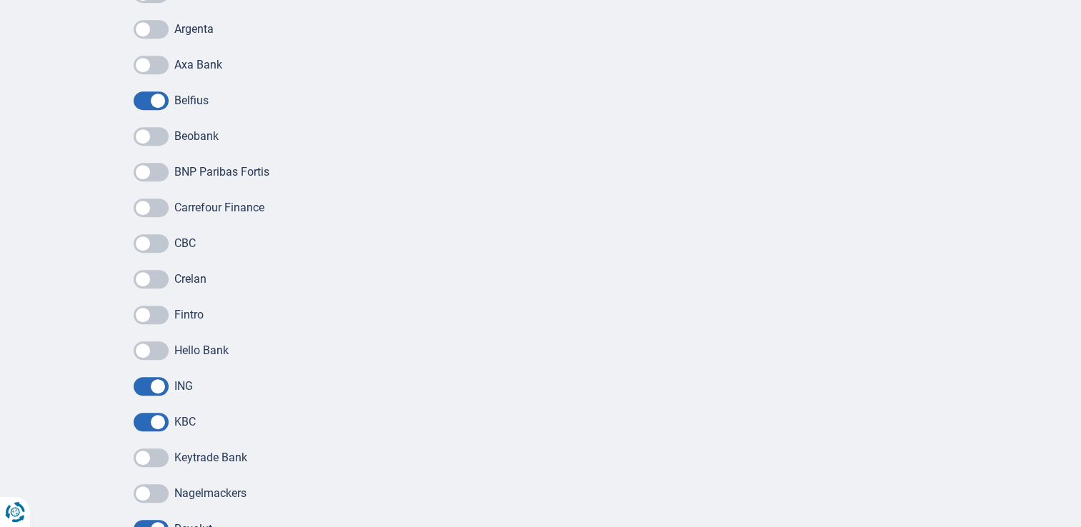
click at [153, 424] on span at bounding box center [151, 422] width 35 height 19
click at [0, 0] on input "checkbox" at bounding box center [0, 0] width 0 height 0
click at [153, 424] on span at bounding box center [151, 422] width 35 height 19
click at [0, 0] on input "checkbox" at bounding box center [0, 0] width 0 height 0
click at [147, 382] on span at bounding box center [151, 386] width 35 height 19
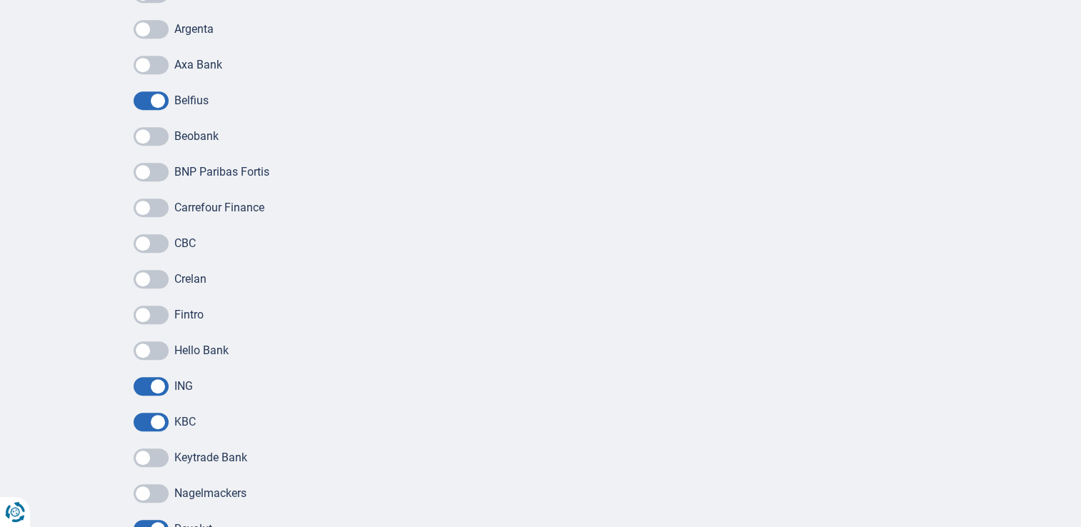
click at [0, 0] on input "checkbox" at bounding box center [0, 0] width 0 height 0
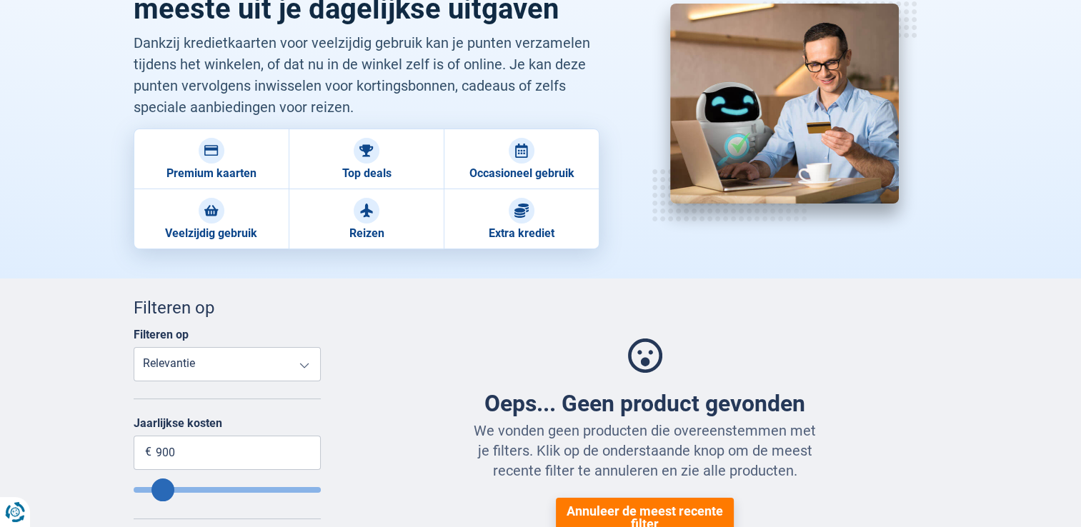
scroll to position [0, 0]
